Goal: Task Accomplishment & Management: Manage account settings

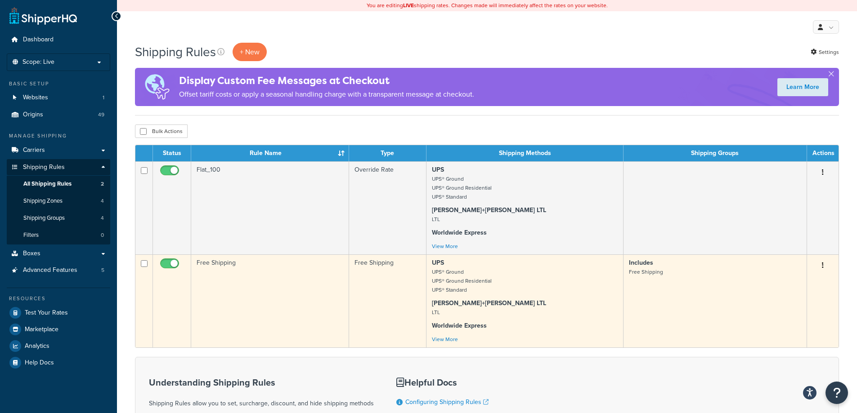
click at [287, 283] on td "Free Shipping" at bounding box center [270, 301] width 158 height 93
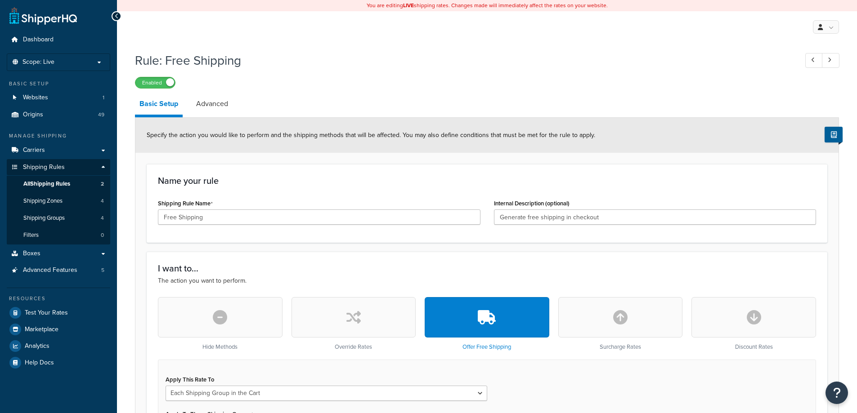
select select "SHIPPING_GROUP"
click at [60, 190] on link "All Shipping Rules 2" at bounding box center [58, 184] width 103 height 17
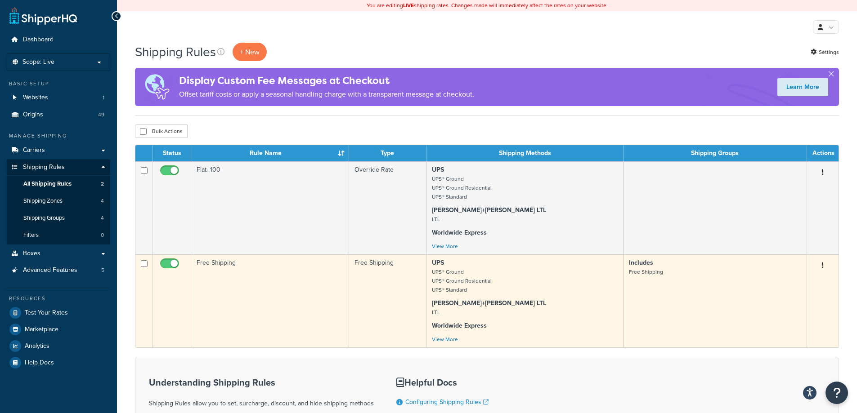
click at [331, 318] on td "Free Shipping" at bounding box center [270, 301] width 158 height 93
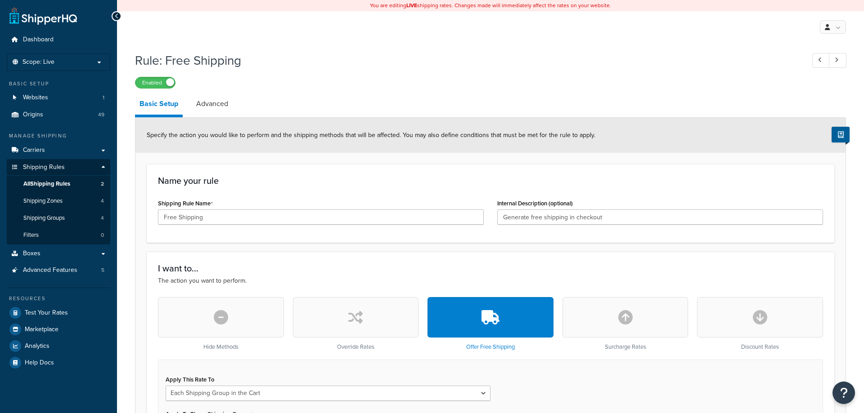
select select "SHIPPING_GROUP"
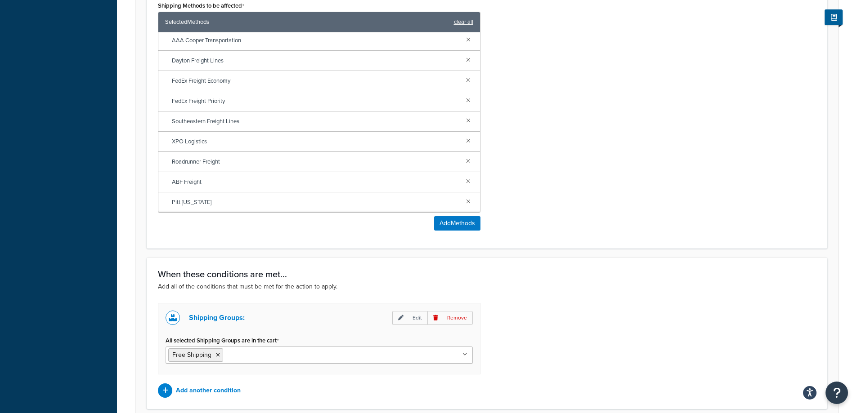
scroll to position [621, 0]
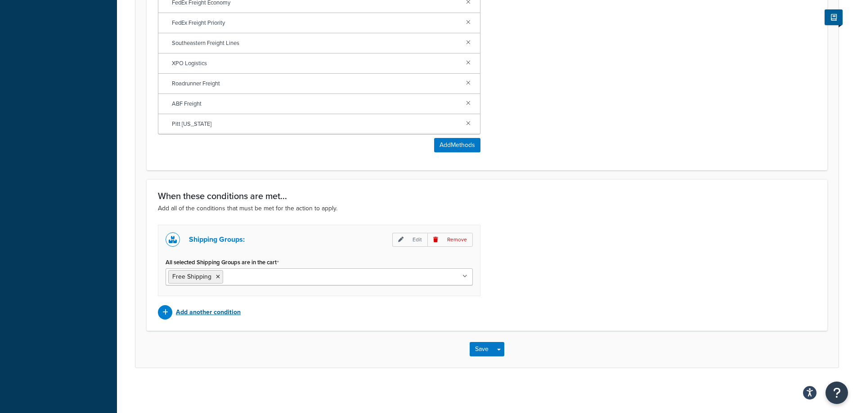
click at [221, 317] on p "Add another condition" at bounding box center [208, 312] width 65 height 13
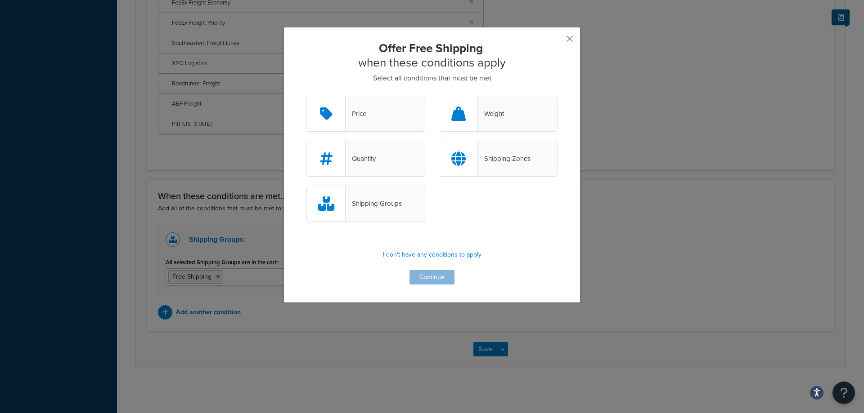
click at [557, 41] on button "button" at bounding box center [556, 42] width 2 height 2
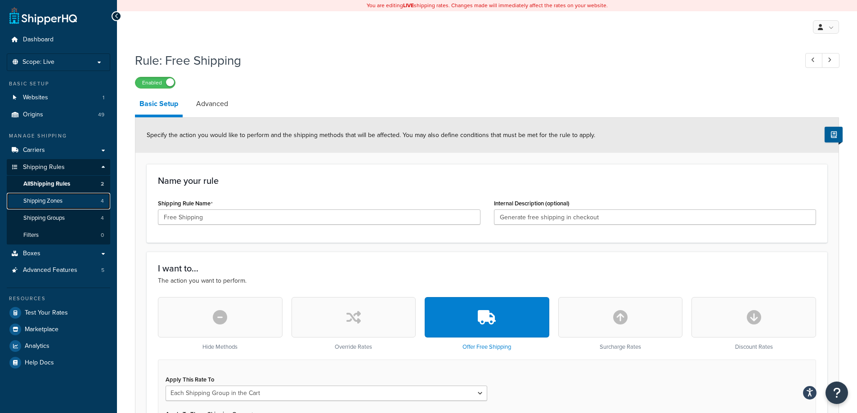
click at [55, 205] on link "Shipping Zones 4" at bounding box center [58, 201] width 103 height 17
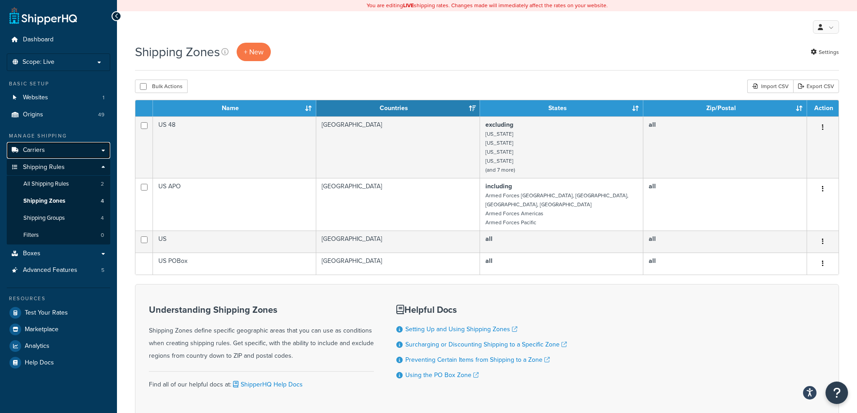
click at [27, 149] on span "Carriers" at bounding box center [34, 151] width 22 height 8
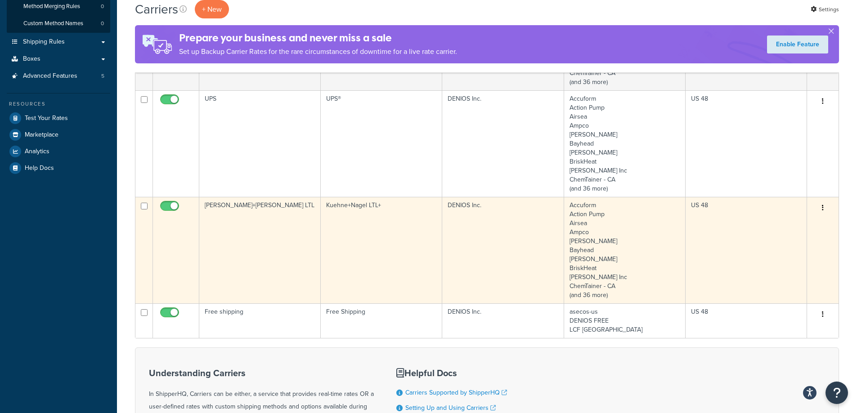
scroll to position [225, 0]
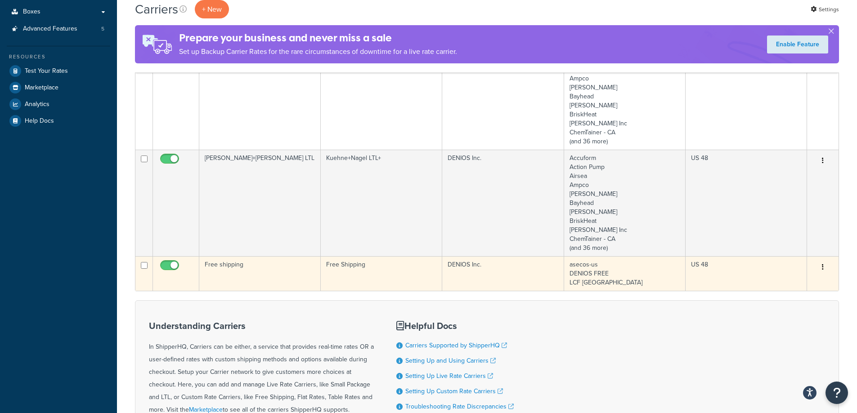
click at [275, 273] on td "Free shipping" at bounding box center [259, 273] width 121 height 35
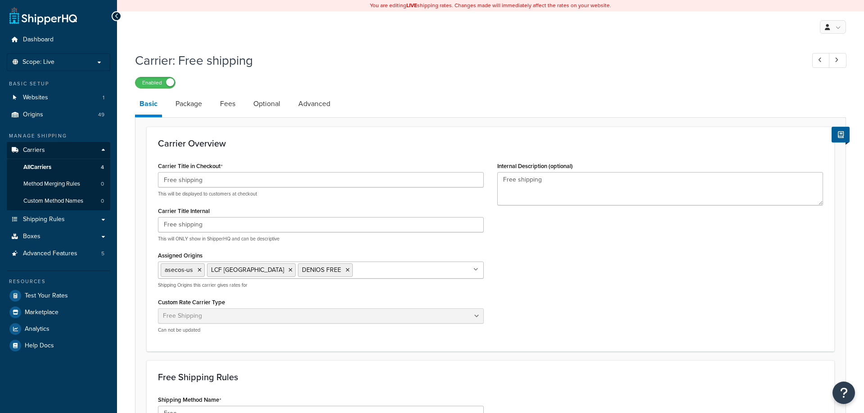
select select "free"
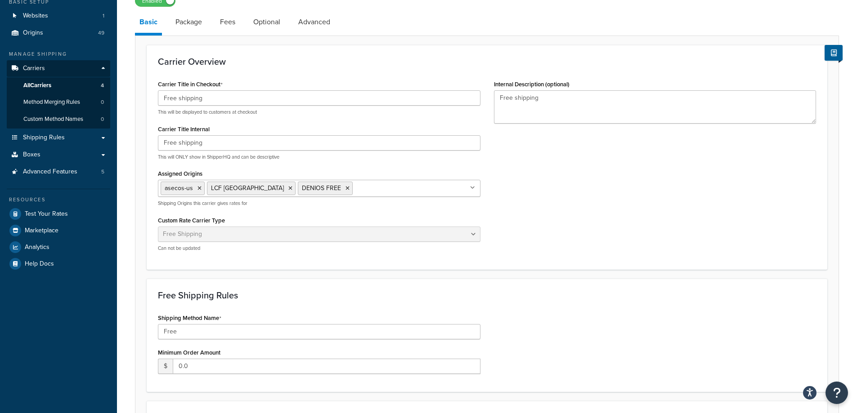
scroll to position [90, 0]
